Goal: Task Accomplishment & Management: Manage account settings

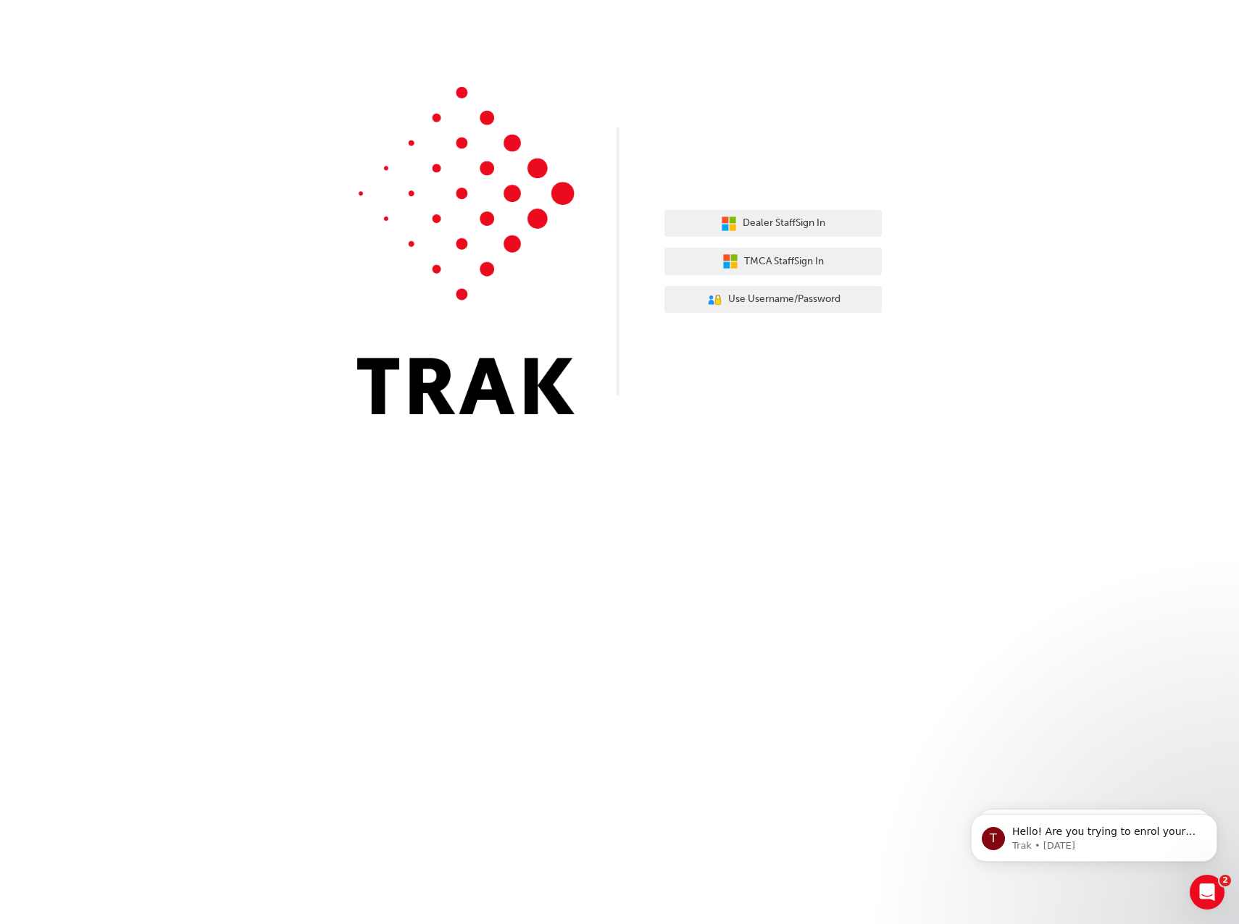
click at [752, 241] on div "Dealer Staff Sign In TMCA Staff Sign In User Authentication Icon - Blue Person,…" at bounding box center [772, 261] width 217 height 125
drag, startPoint x: 752, startPoint y: 240, endPoint x: 753, endPoint y: 220, distance: 20.3
click at [751, 221] on span "Dealer Staff Sign In" at bounding box center [783, 223] width 83 height 17
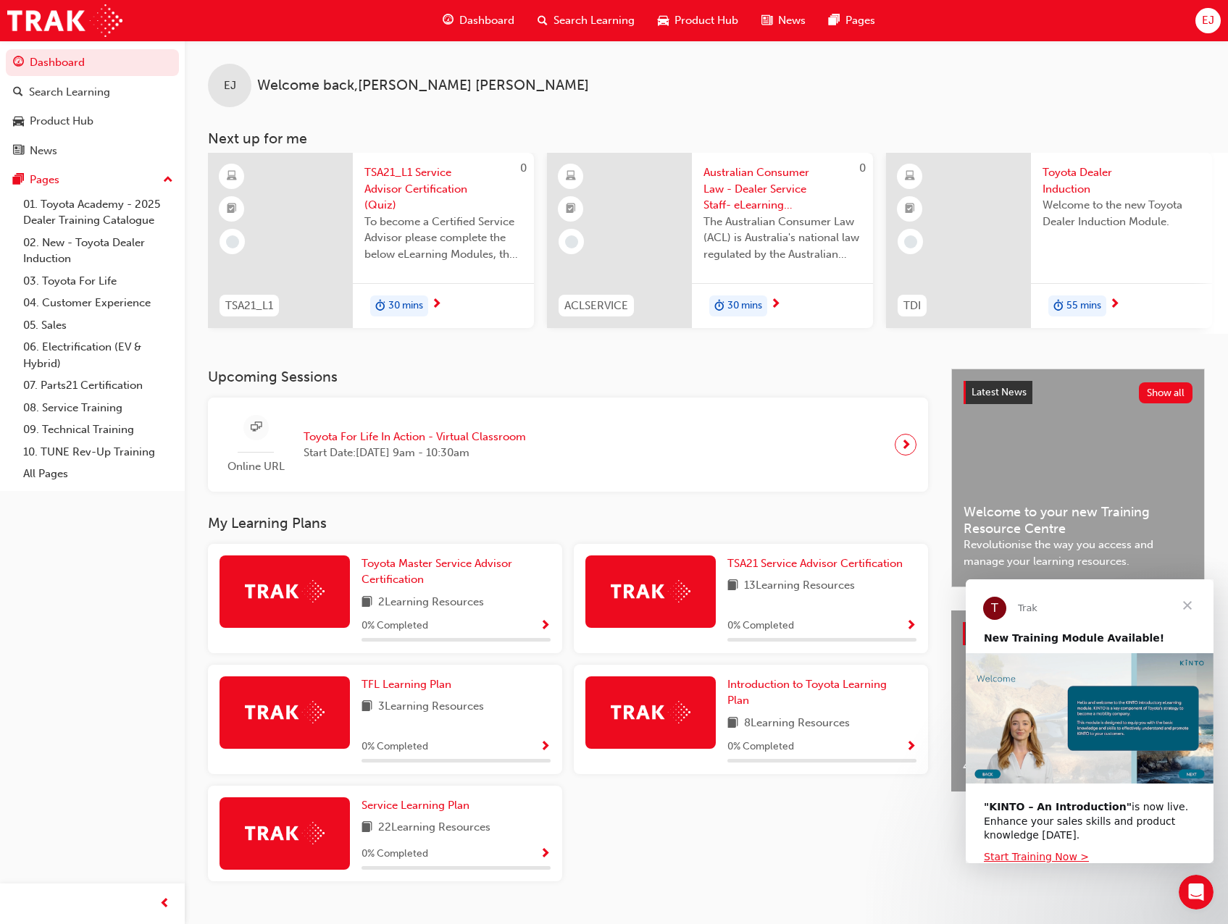
click at [1205, 20] on span "EJ" at bounding box center [1208, 20] width 12 height 17
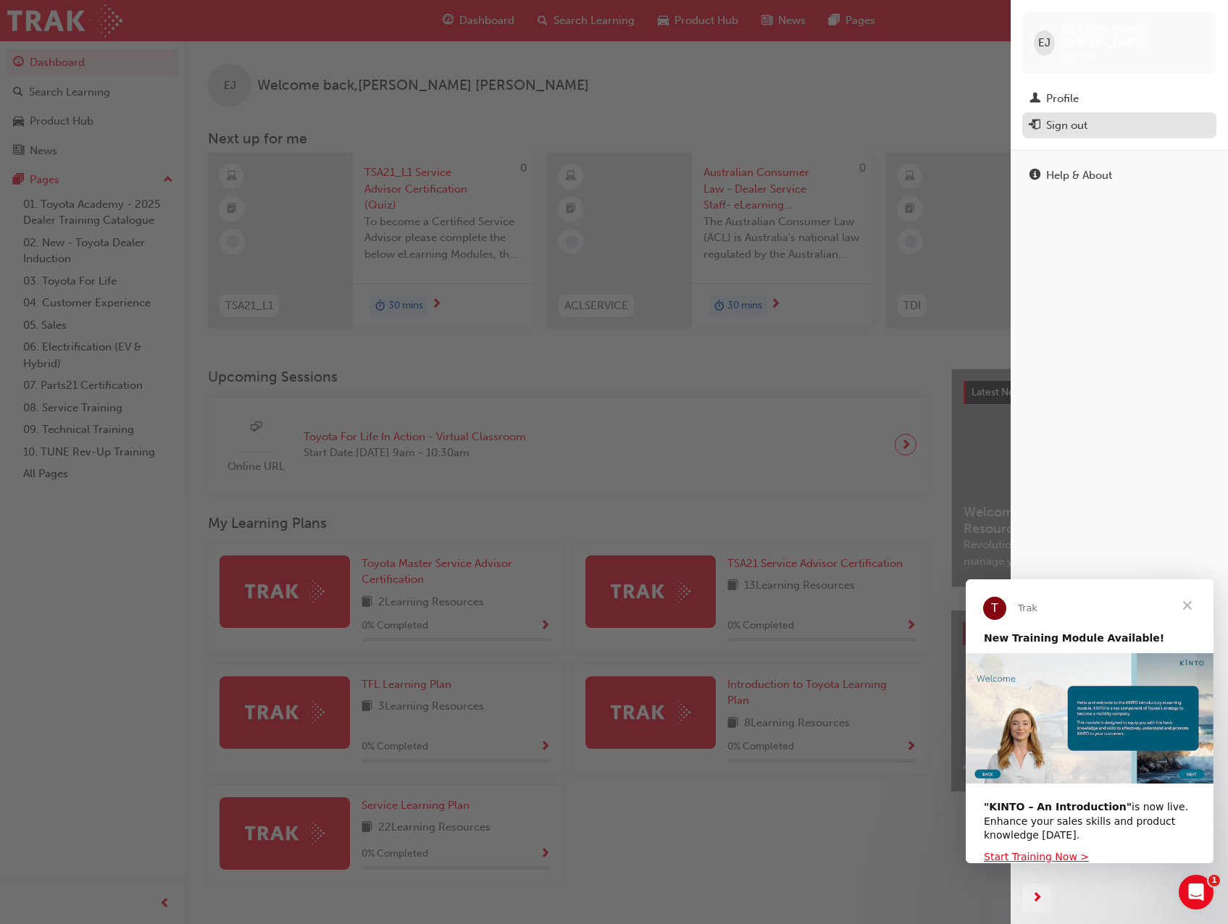
click at [1068, 117] on div "Sign out" at bounding box center [1066, 125] width 41 height 17
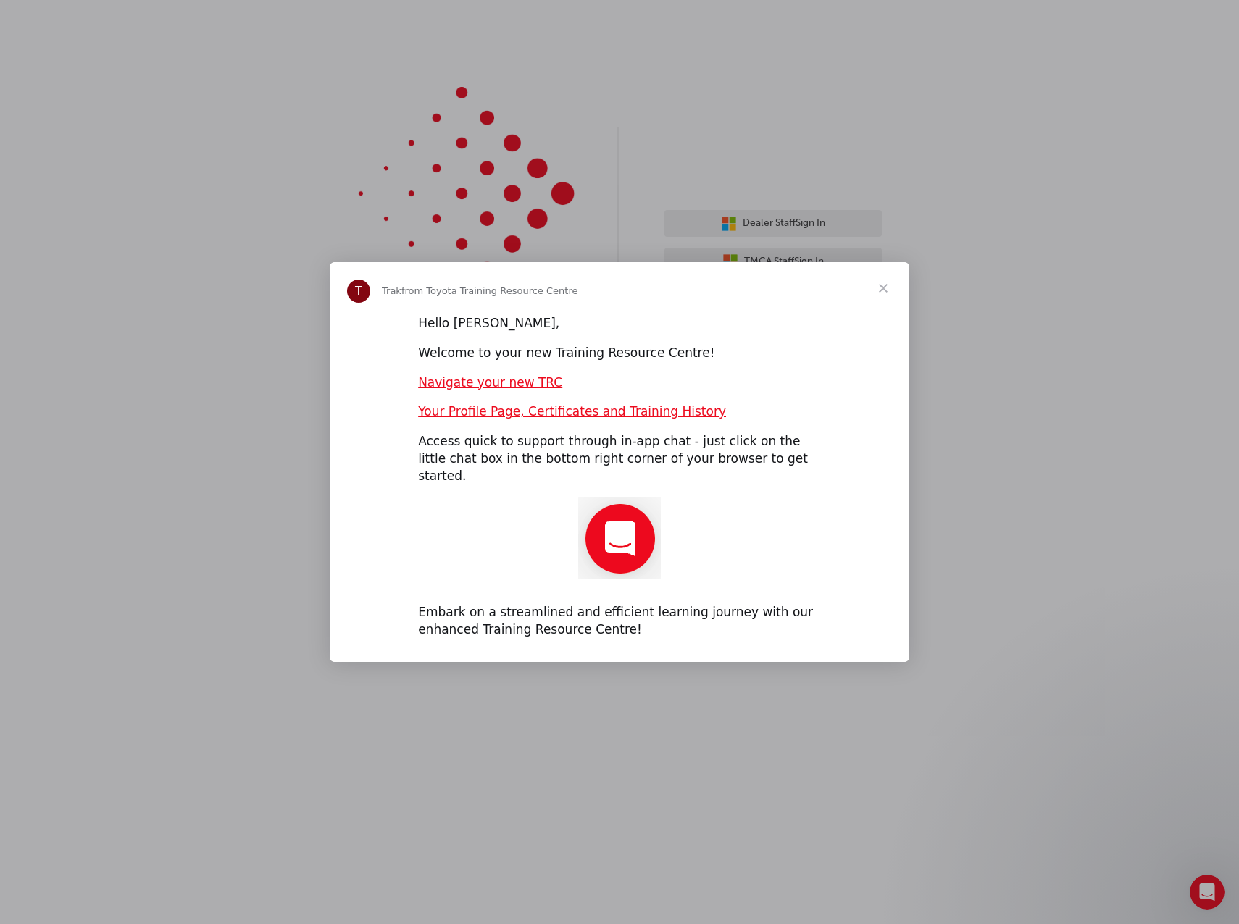
click at [884, 297] on span "Close" at bounding box center [883, 288] width 52 height 52
